Goal: Navigation & Orientation: Understand site structure

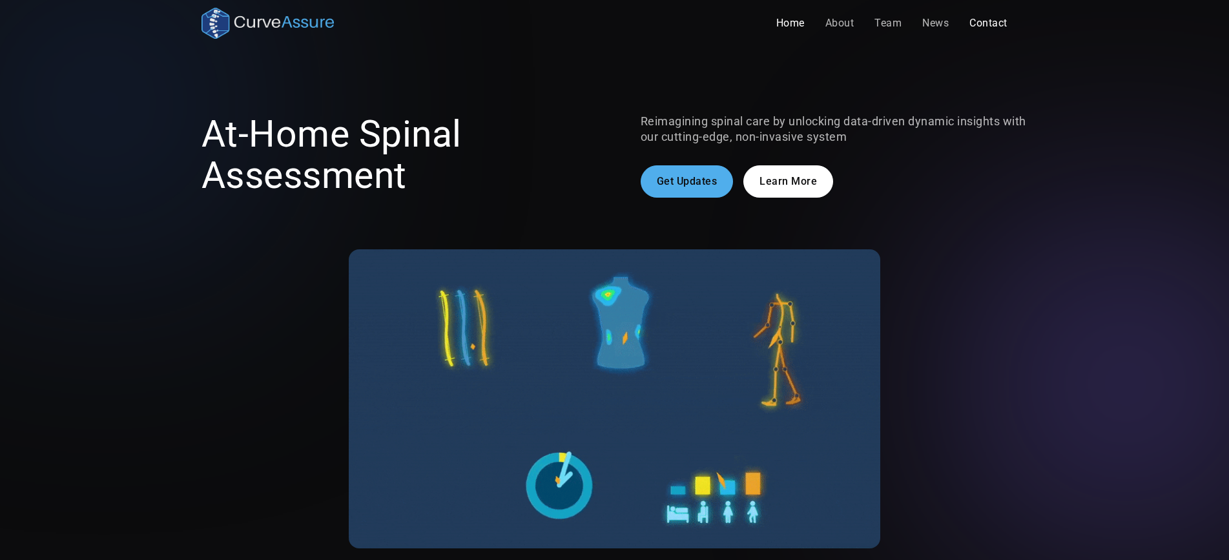
click at [971, 25] on link "Contact" at bounding box center [988, 23] width 59 height 26
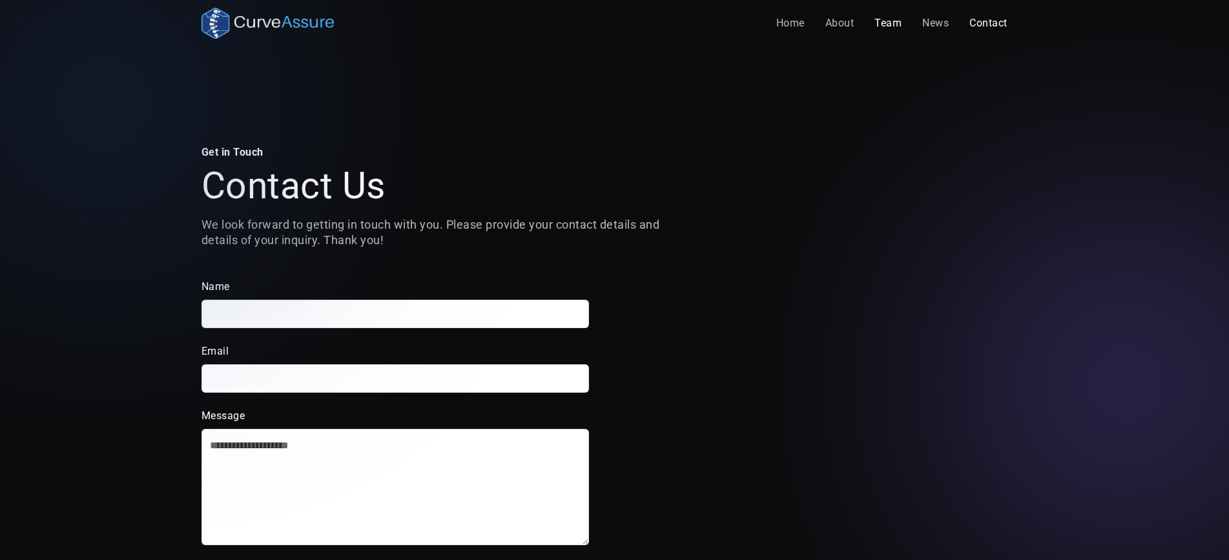
click at [890, 28] on link "Team" at bounding box center [888, 23] width 48 height 26
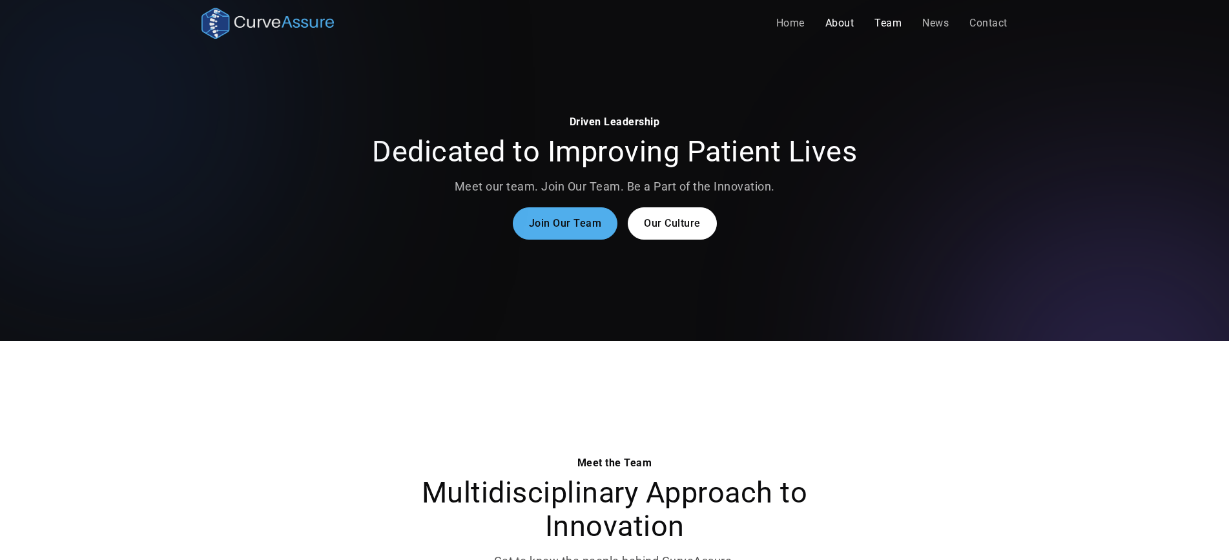
click at [825, 25] on link "About" at bounding box center [840, 23] width 50 height 26
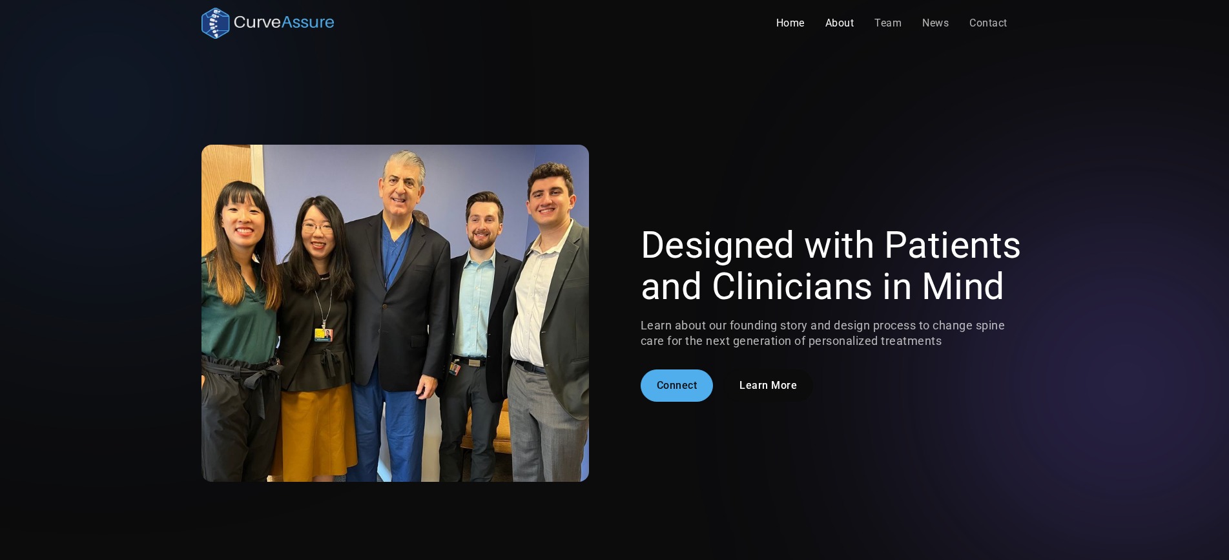
click at [811, 25] on link "Home" at bounding box center [790, 23] width 49 height 26
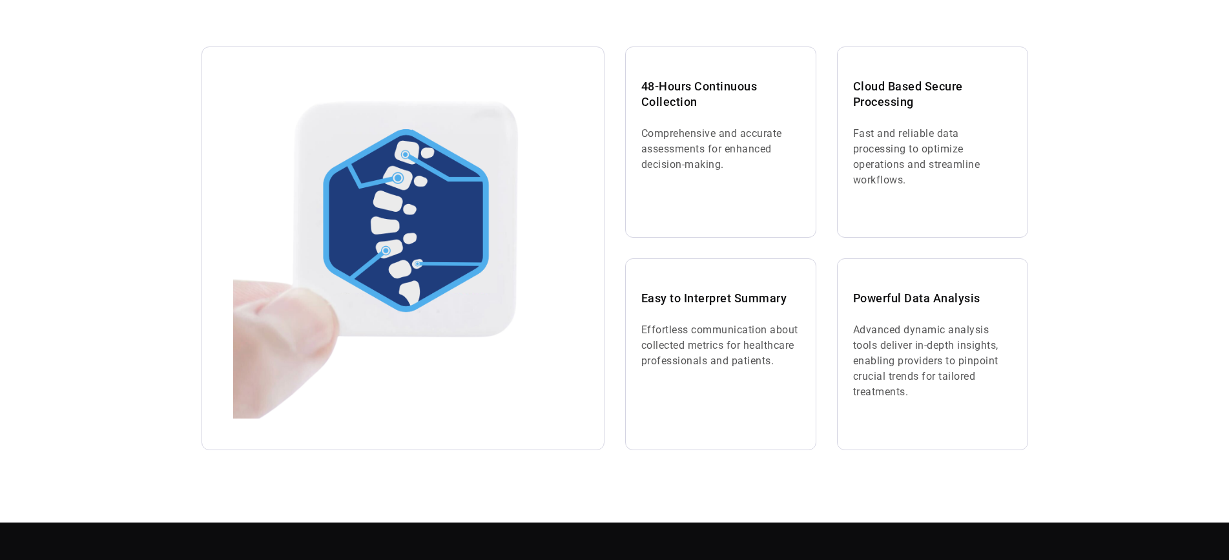
scroll to position [581, 0]
